Goal: Information Seeking & Learning: Understand process/instructions

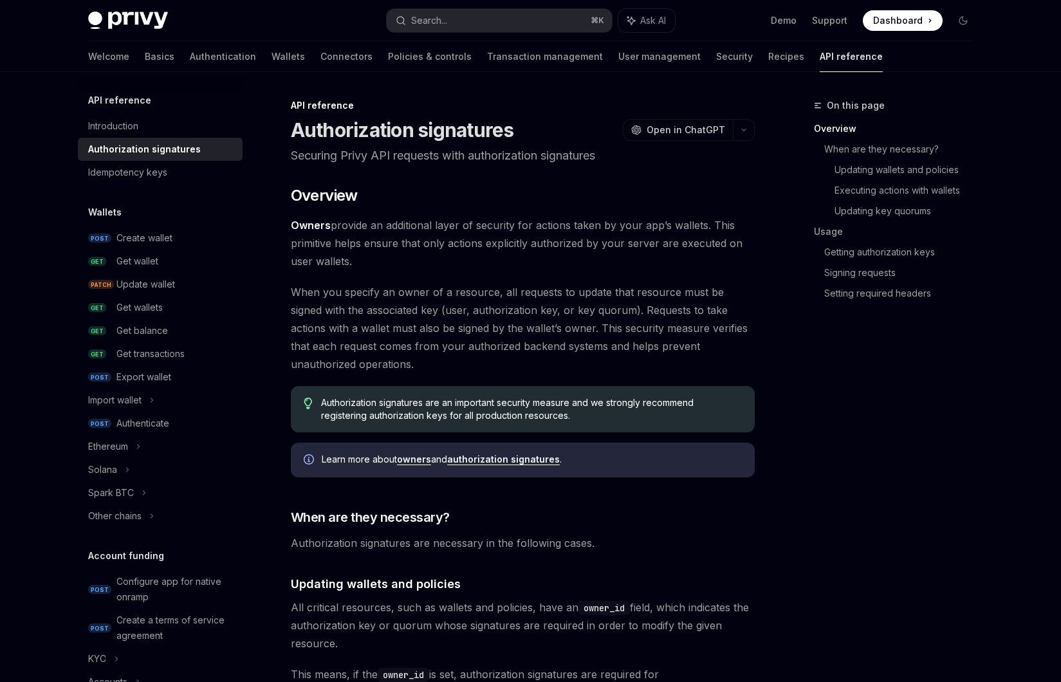
scroll to position [72, 0]
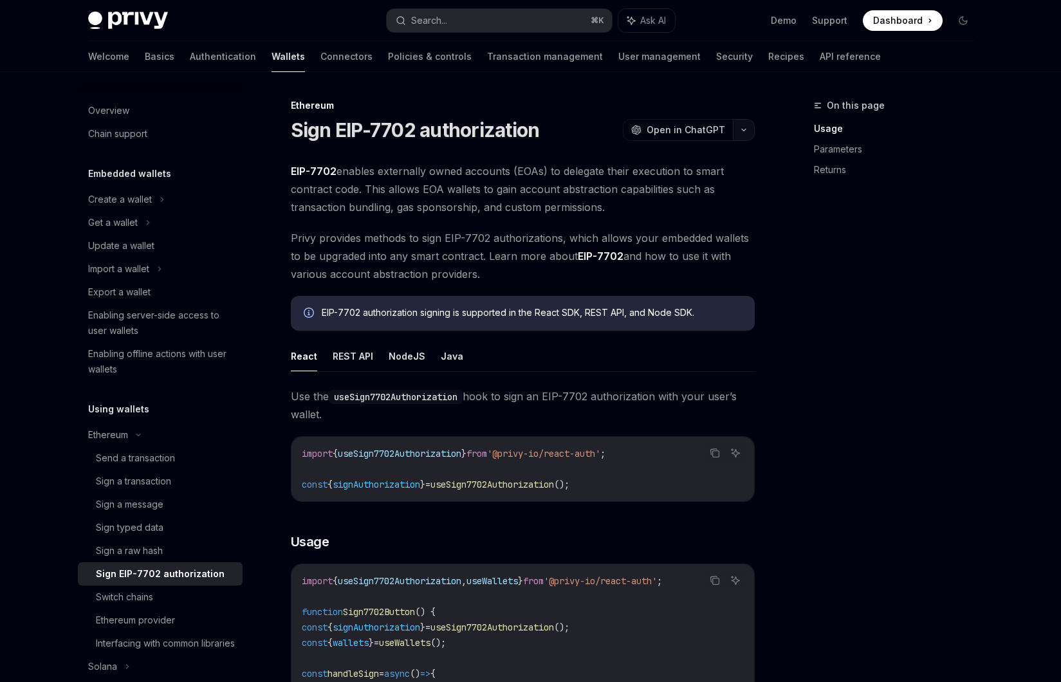
click at [751, 130] on button "button" at bounding box center [744, 130] width 22 height 22
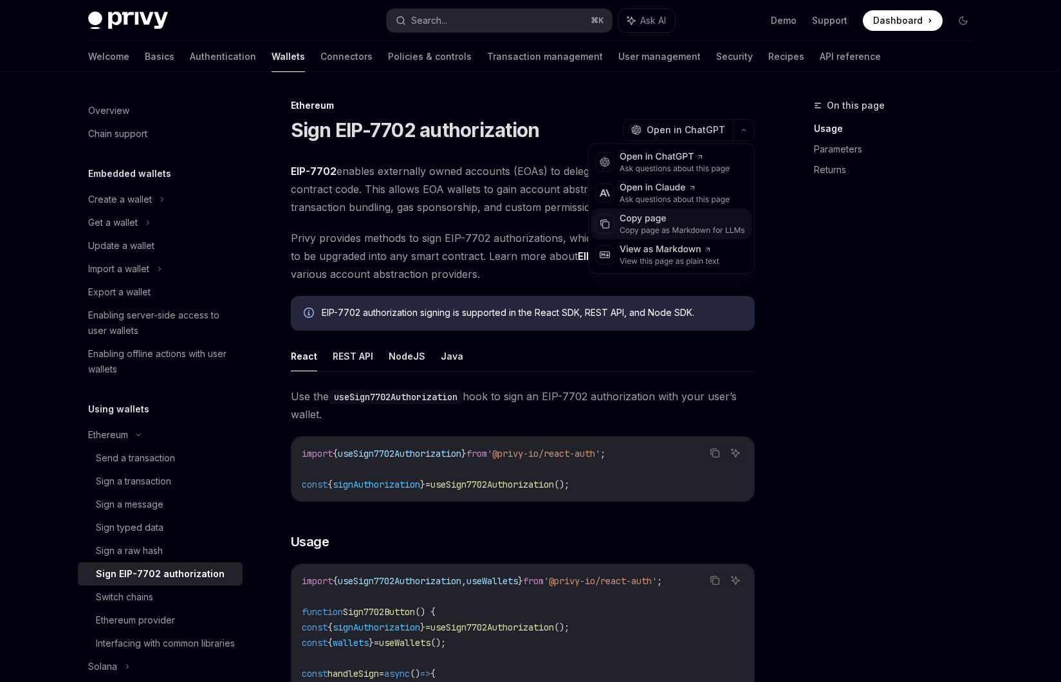
click at [686, 224] on div "Copy page" at bounding box center [681, 218] width 125 height 13
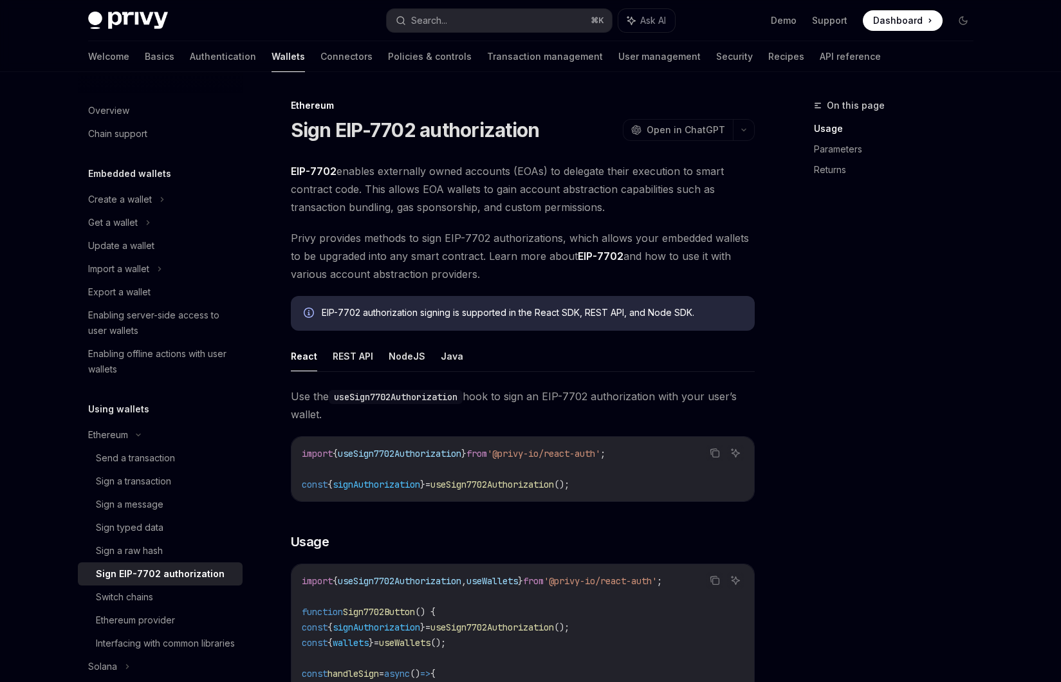
click at [624, 194] on span "EIP-7702 enables externally owned accounts (EOAs) to delegate their execution t…" at bounding box center [523, 189] width 464 height 54
click at [373, 198] on span "EIP-7702 enables externally owned accounts (EOAs) to delegate their execution t…" at bounding box center [523, 189] width 464 height 54
click at [167, 553] on div "Sign a raw hash" at bounding box center [165, 550] width 139 height 15
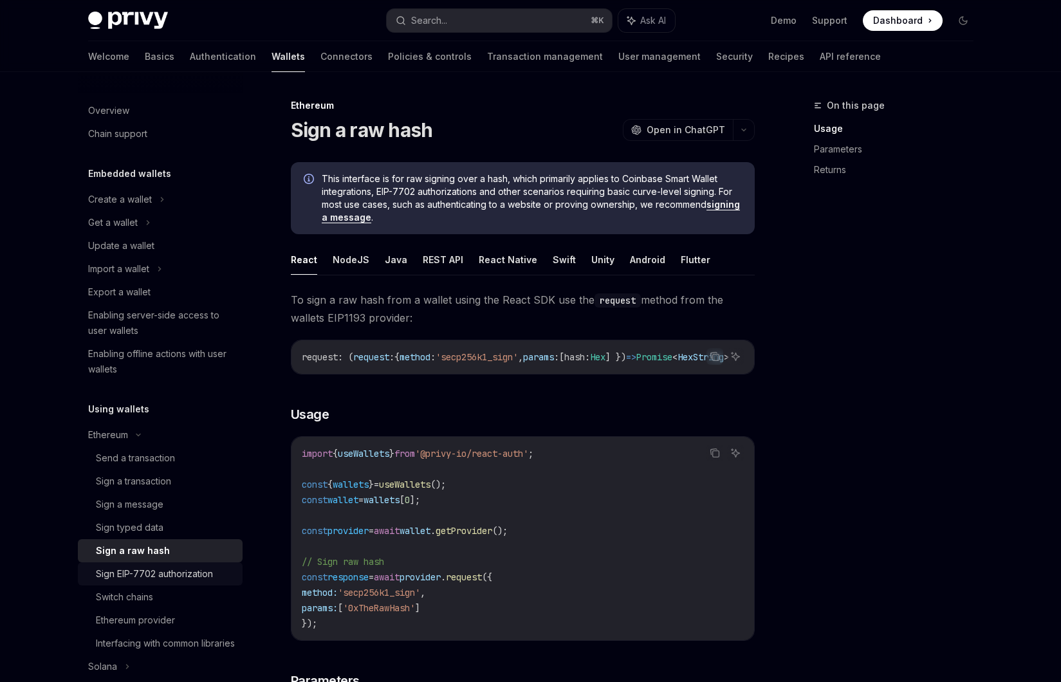
click at [165, 565] on link "Sign EIP-7702 authorization" at bounding box center [160, 573] width 165 height 23
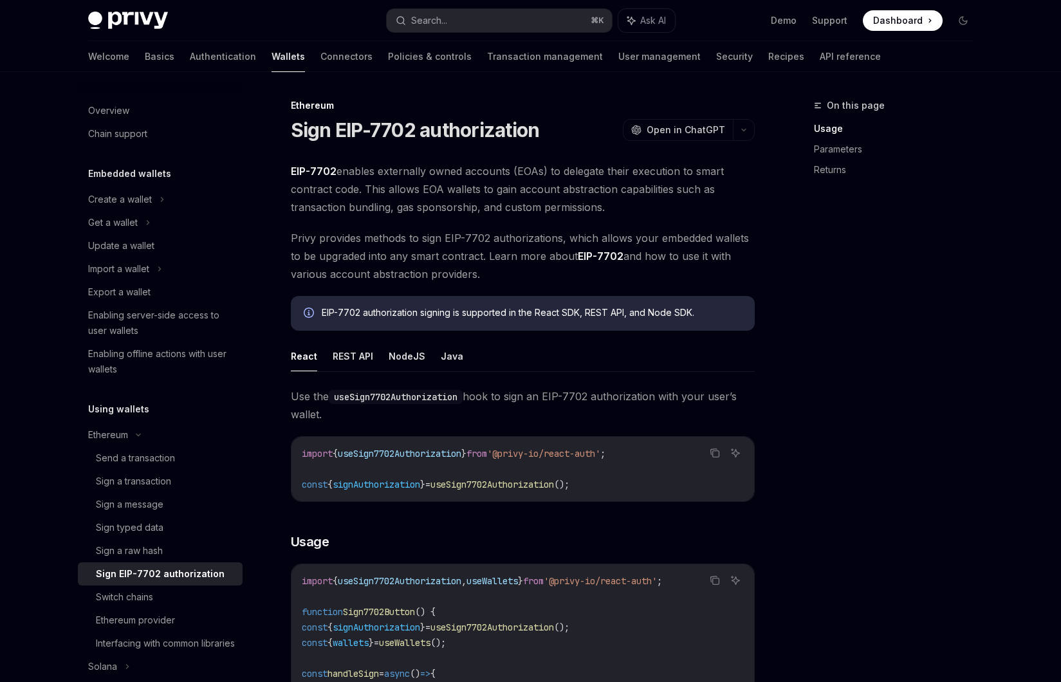
click at [362, 230] on span "Privy provides methods to sign EIP-7702 authorizations, which allows your embed…" at bounding box center [523, 256] width 464 height 54
click at [372, 249] on span "Privy provides methods to sign EIP-7702 authorizations, which allows your embed…" at bounding box center [523, 256] width 464 height 54
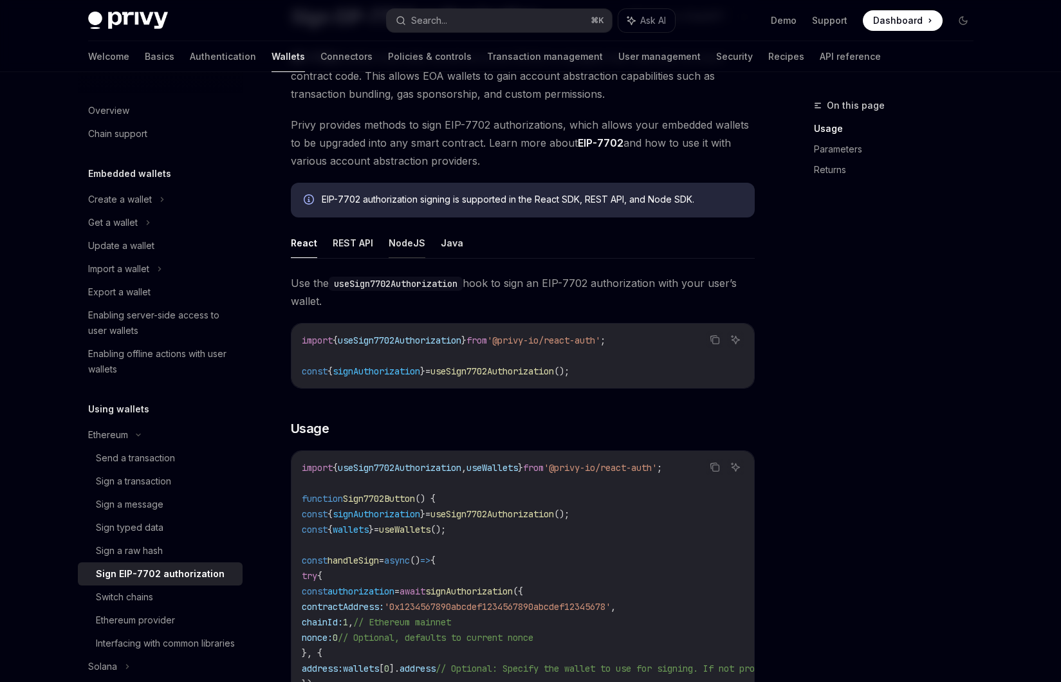
scroll to position [114, 0]
click at [399, 249] on button "NodeJS" at bounding box center [407, 242] width 37 height 30
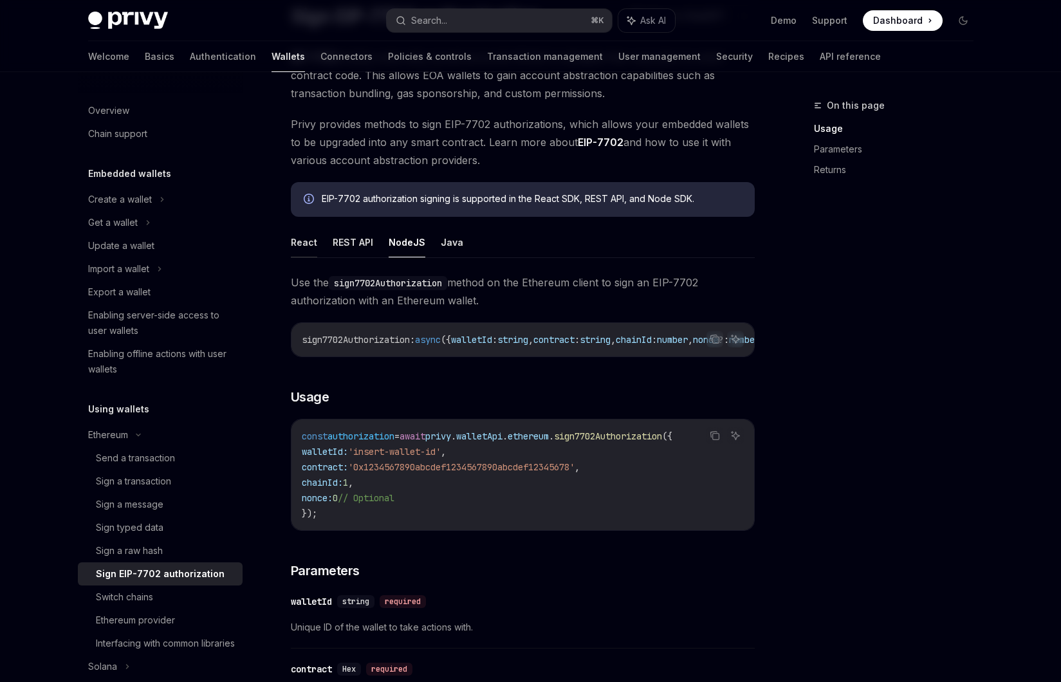
click at [299, 248] on button "React" at bounding box center [304, 242] width 26 height 30
type textarea "*"
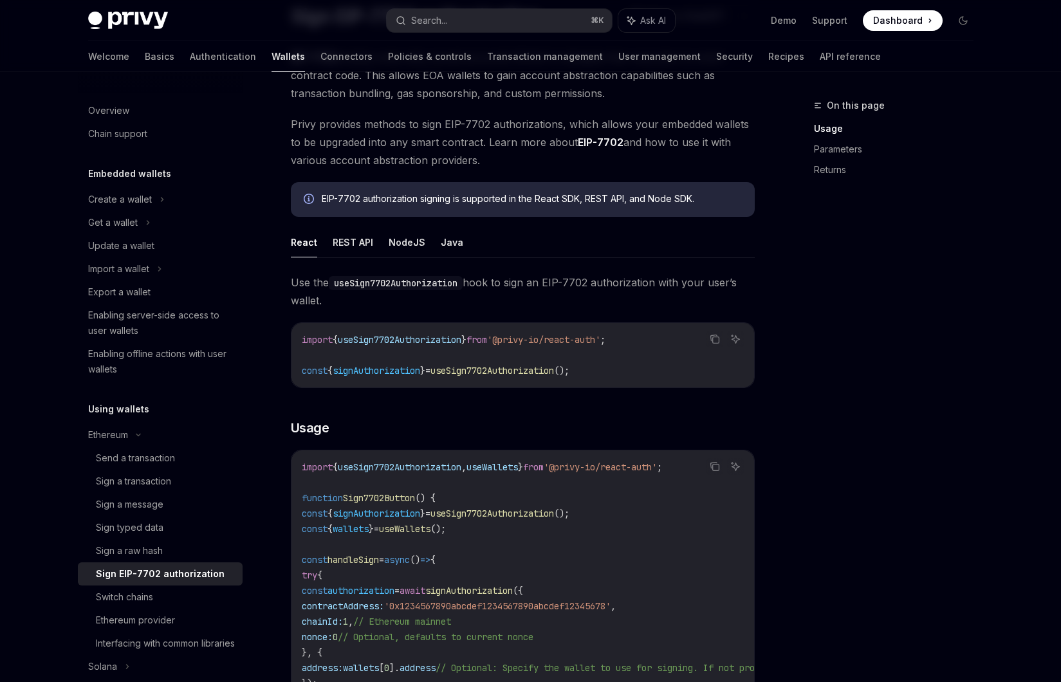
click at [485, 228] on ul "React REST API NodeJS Java" at bounding box center [523, 242] width 464 height 31
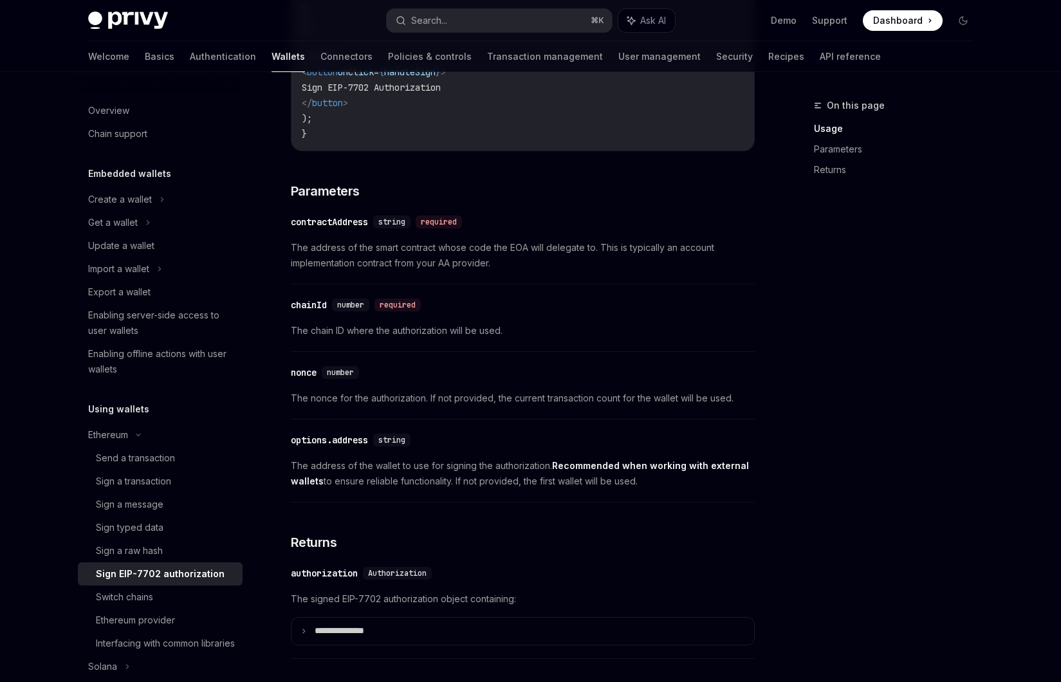
scroll to position [1059, 0]
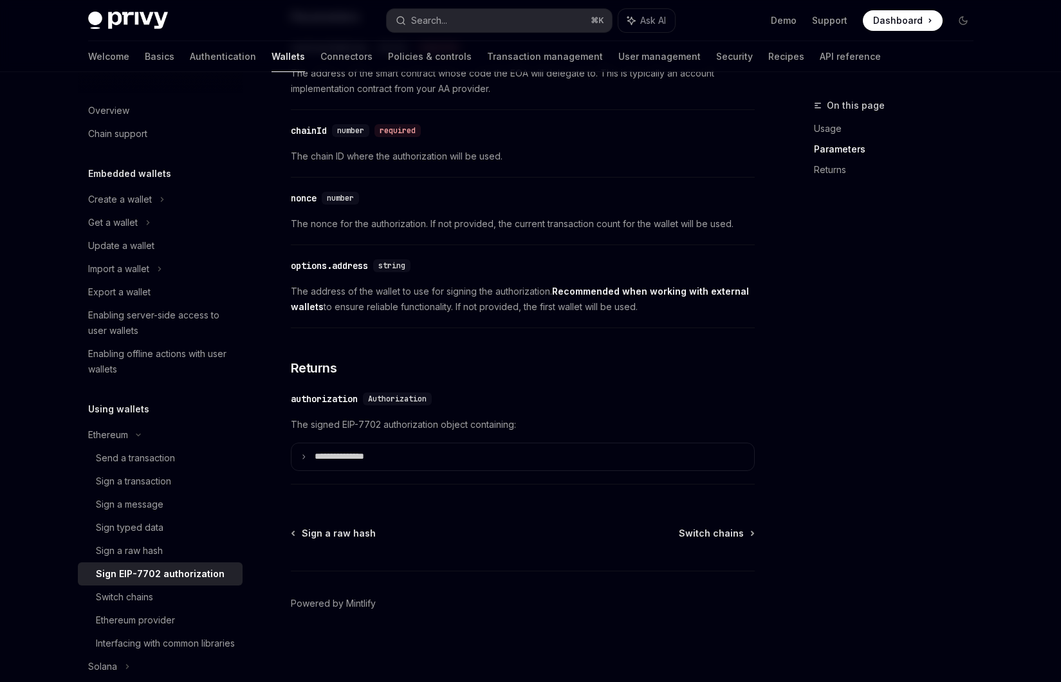
click at [477, 175] on div "​ chainId number required The chain ID where the authorization will be used." at bounding box center [523, 146] width 464 height 61
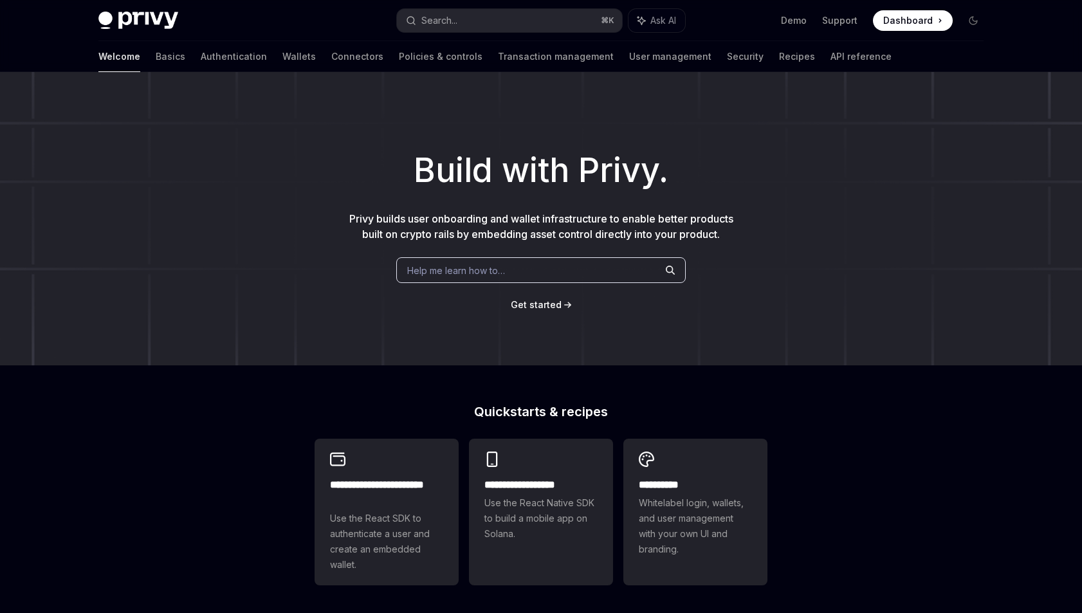
click at [489, 139] on div "Build with Privy. Privy builds user onboarding and wallet infrastructure to ena…" at bounding box center [541, 218] width 1082 height 293
